Goal: Transaction & Acquisition: Purchase product/service

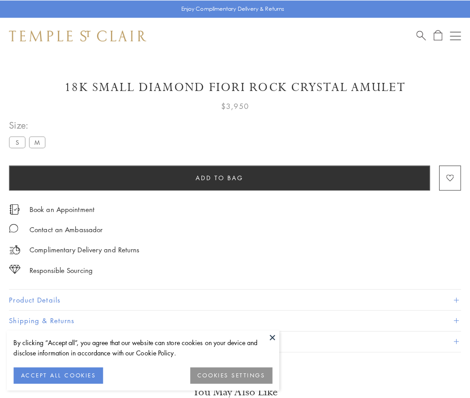
scroll to position [7, 0]
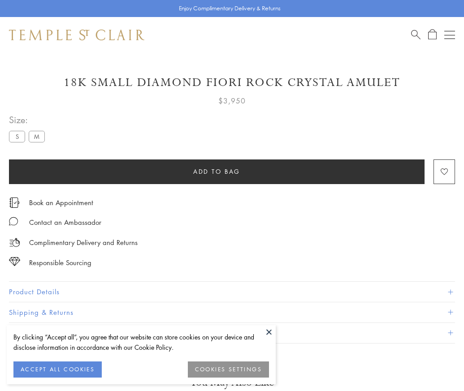
click at [216, 171] on span "Add to bag" at bounding box center [216, 172] width 47 height 10
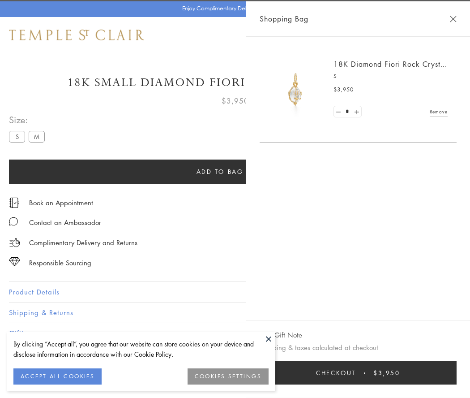
click at [356, 373] on span "Checkout" at bounding box center [336, 373] width 40 height 10
